Goal: Navigation & Orientation: Find specific page/section

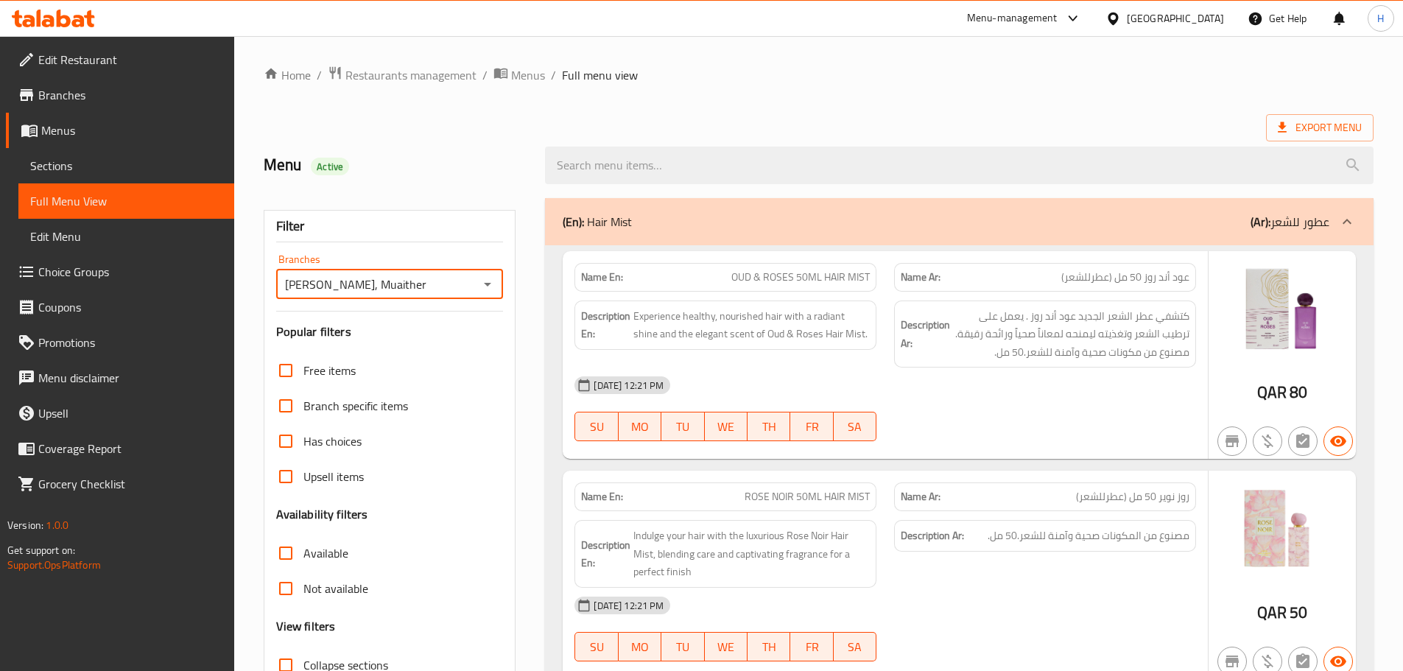
scroll to position [14950, 0]
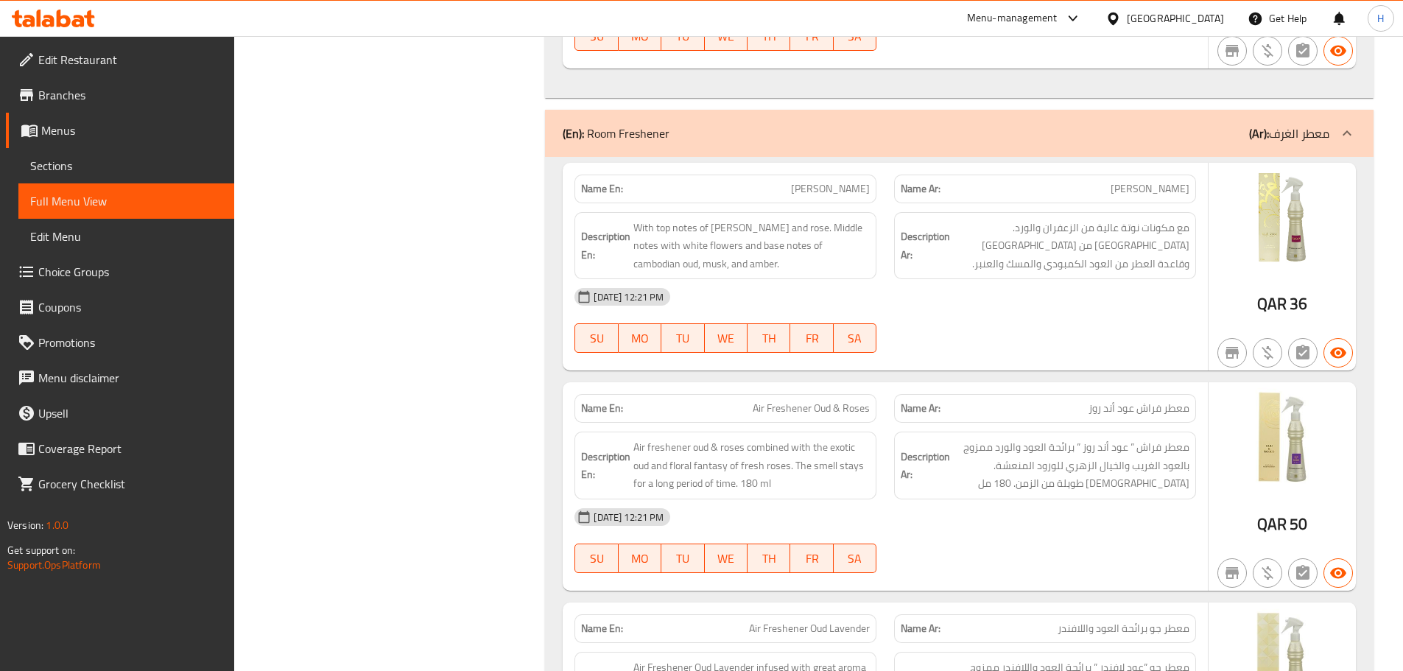
click at [88, 109] on link "Branches" at bounding box center [120, 94] width 228 height 35
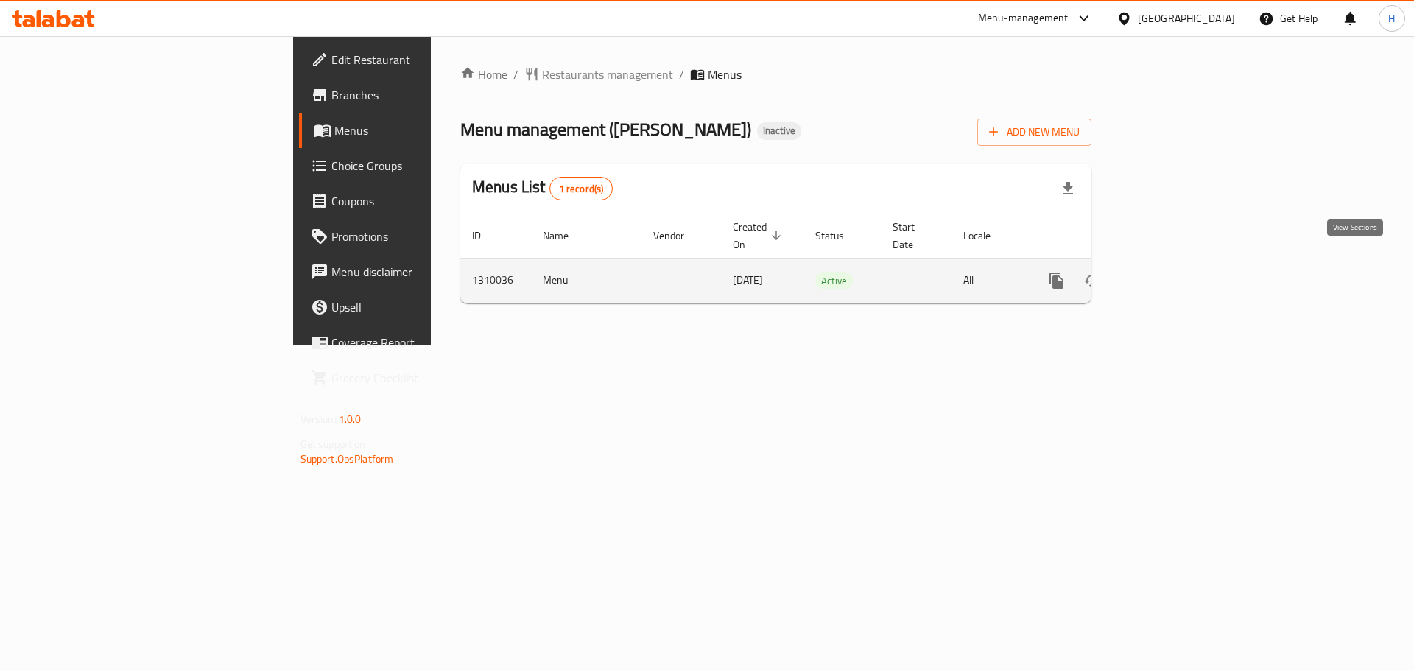
click at [1171, 272] on icon "enhanced table" at bounding box center [1163, 281] width 18 height 18
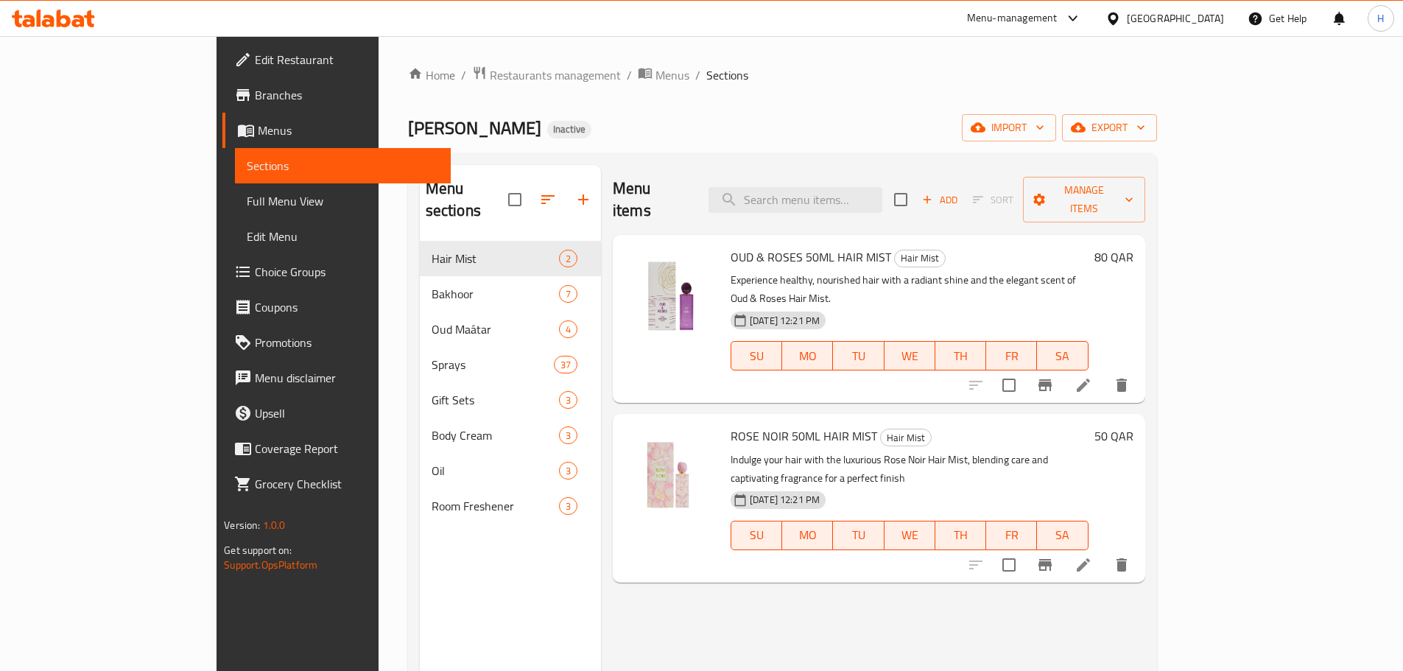
click at [247, 197] on span "Full Menu View" at bounding box center [343, 201] width 192 height 18
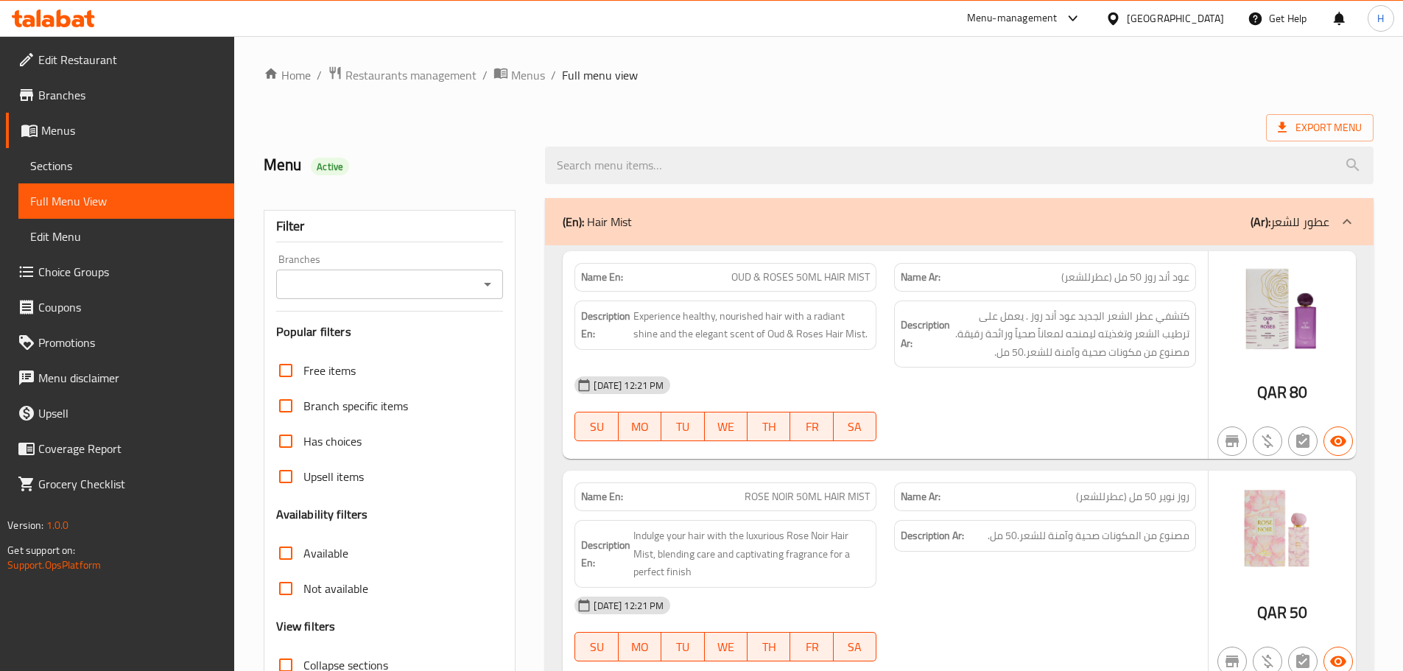
click at [394, 281] on input "Branches" at bounding box center [378, 284] width 194 height 21
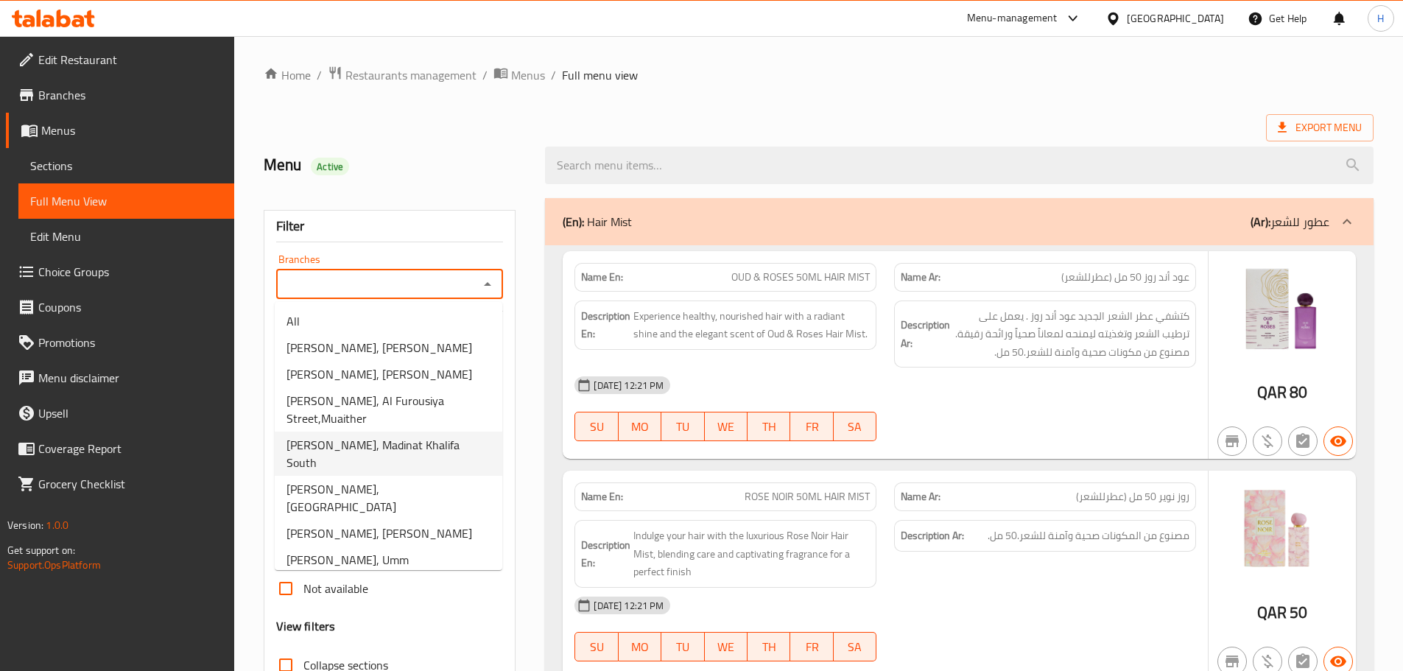
click at [444, 468] on span "Ahmed Al Maghribi, Madinat Khalifa South" at bounding box center [388, 453] width 204 height 35
type input "Ahmed Al Maghribi, Madinat Khalifa South"
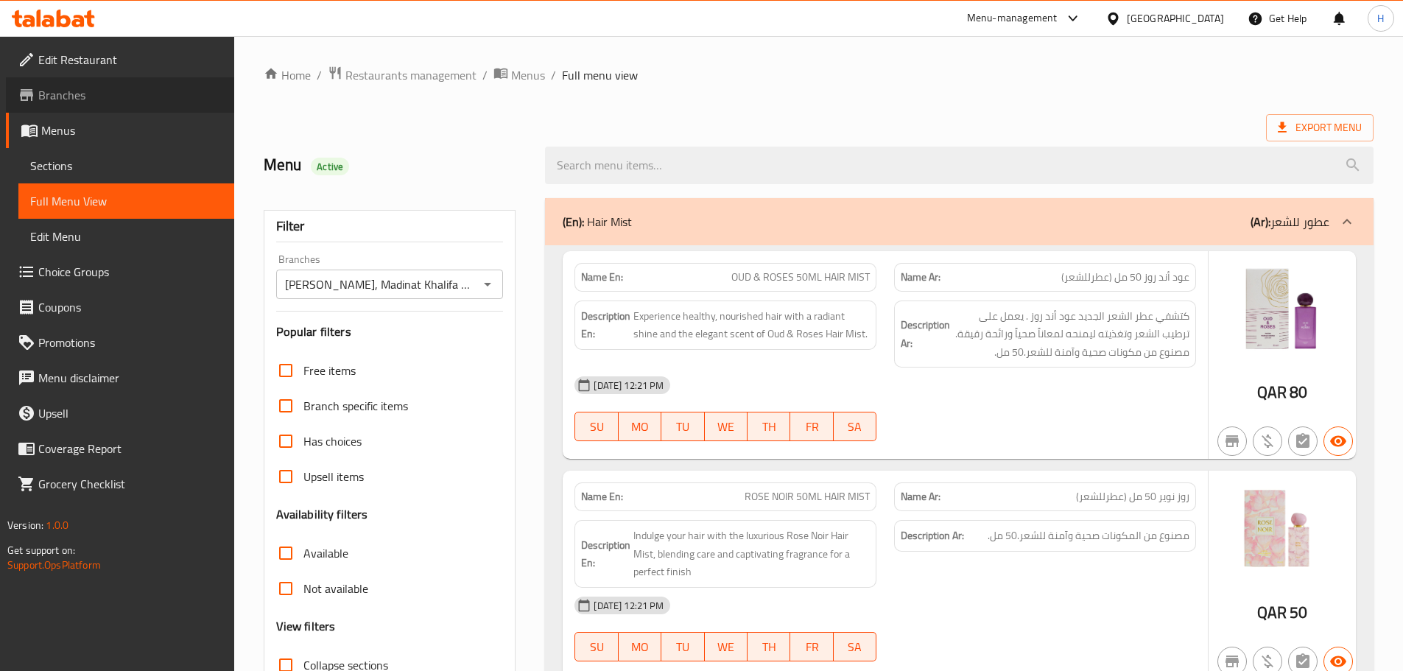
click at [108, 108] on link "Branches" at bounding box center [120, 94] width 228 height 35
